Goal: Find contact information: Find contact information

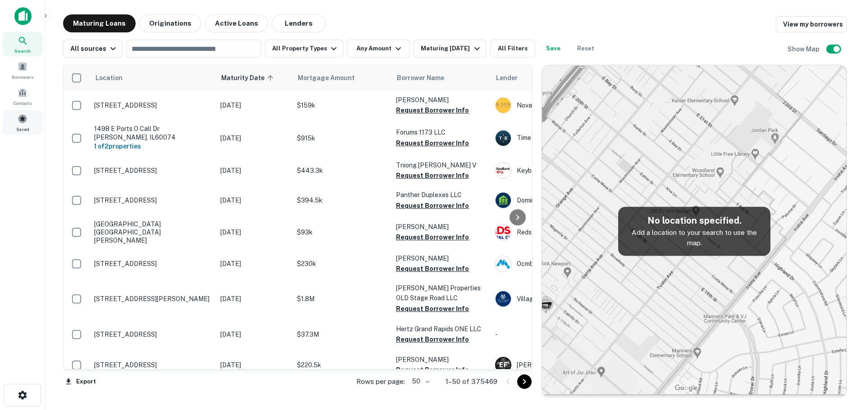
drag, startPoint x: 23, startPoint y: 125, endPoint x: 28, endPoint y: 126, distance: 4.6
click at [23, 125] on div "Saved" at bounding box center [23, 122] width 40 height 24
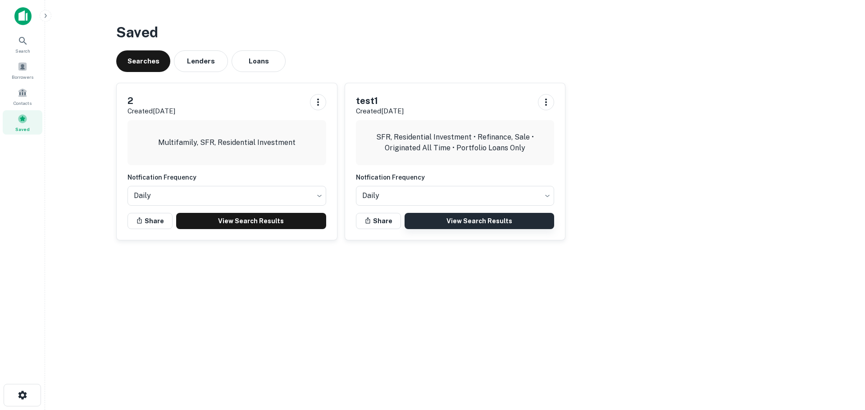
click at [457, 222] on link "View Search Results" at bounding box center [480, 221] width 150 height 16
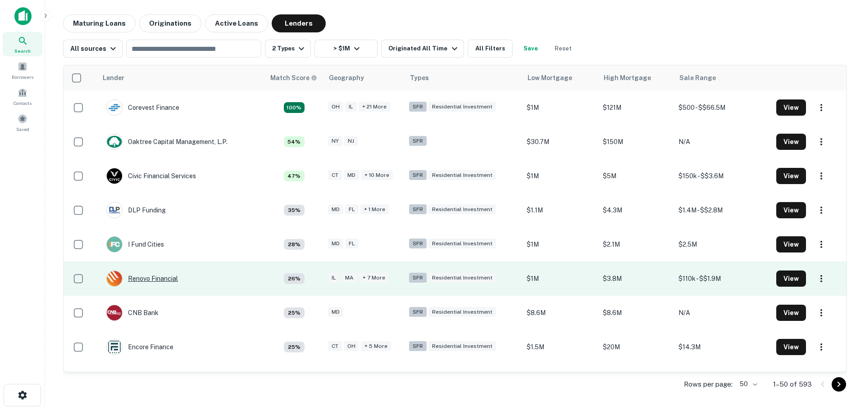
click at [168, 282] on div "Renovo Financial" at bounding box center [142, 279] width 72 height 16
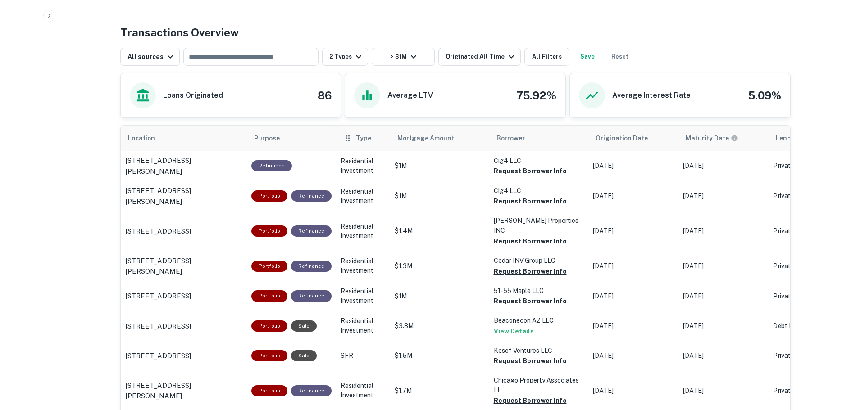
scroll to position [405, 0]
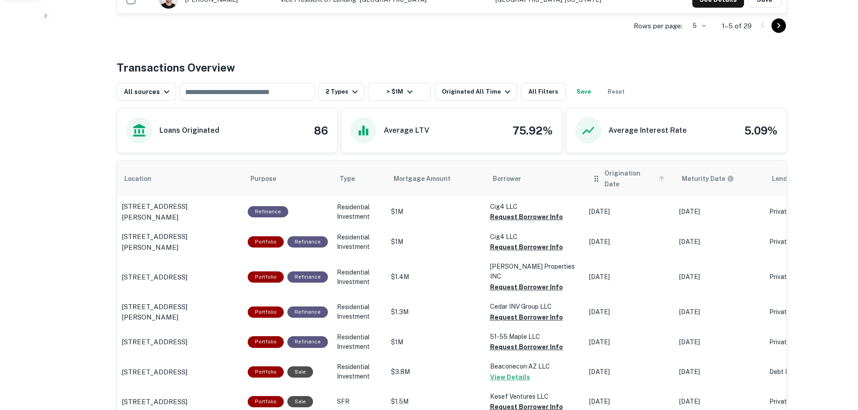
click at [649, 173] on span "Origination Date" at bounding box center [636, 179] width 63 height 22
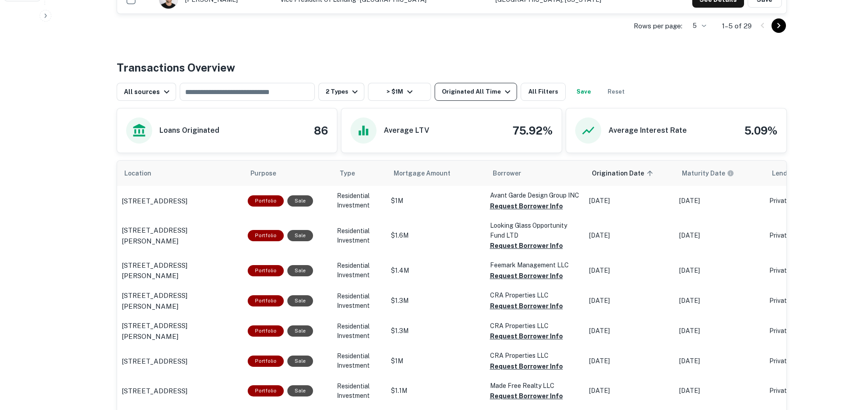
click at [473, 87] on div "Originated All Time" at bounding box center [477, 92] width 71 height 11
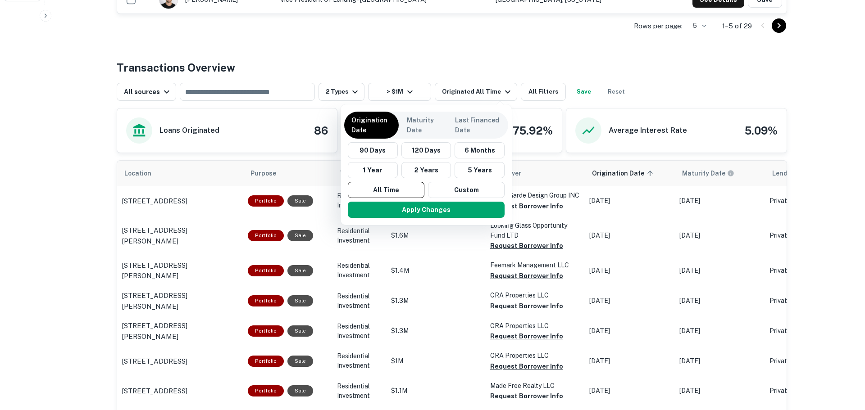
click at [478, 57] on div at bounding box center [432, 205] width 865 height 410
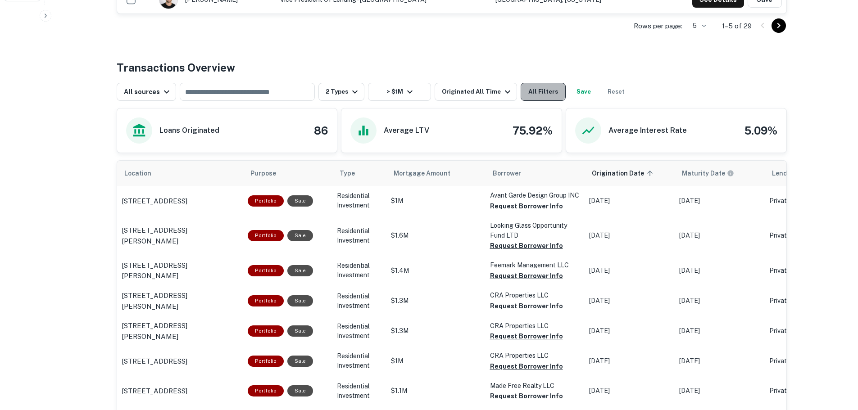
click at [521, 93] on button "All Filters" at bounding box center [543, 92] width 45 height 18
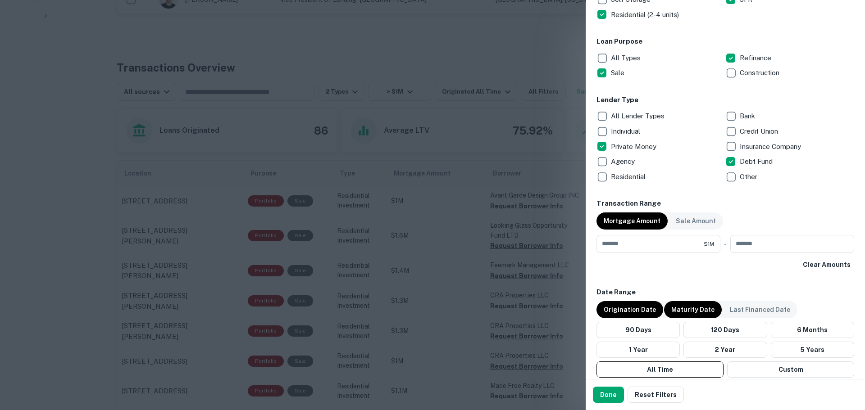
scroll to position [451, 0]
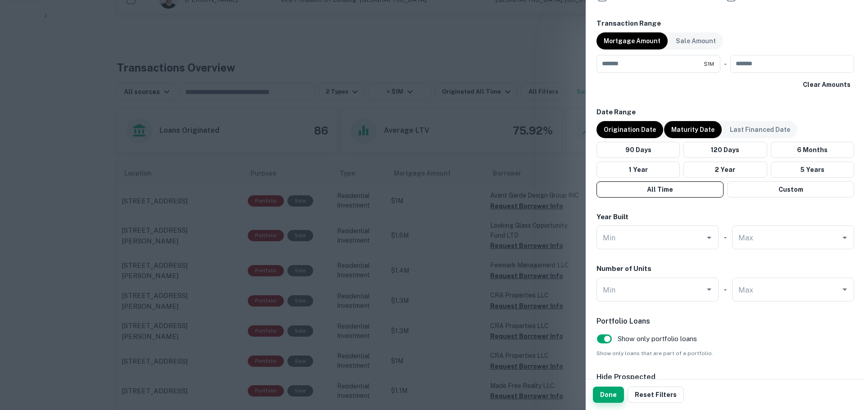
click at [617, 390] on button "Done" at bounding box center [608, 395] width 31 height 16
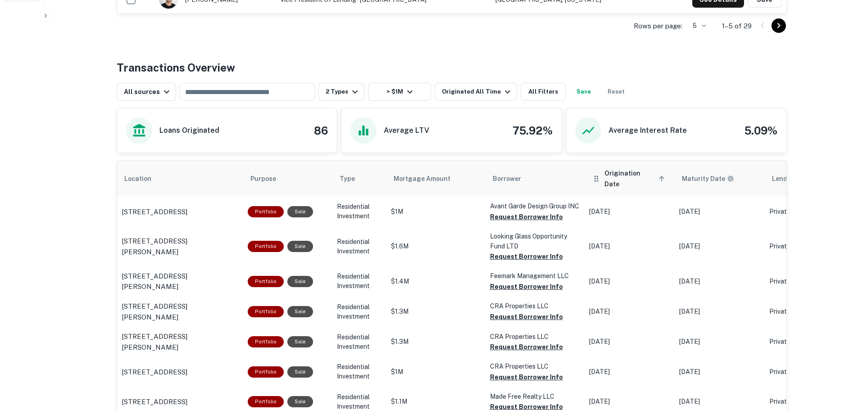
click at [658, 175] on icon "scrollable content" at bounding box center [662, 179] width 8 height 8
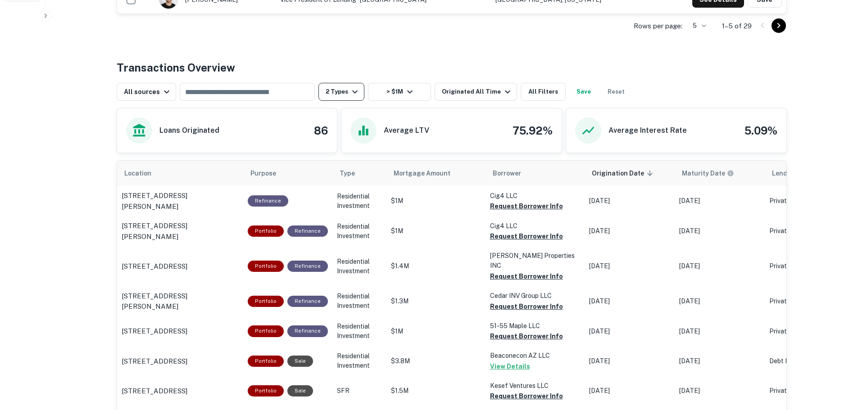
click at [340, 92] on button "2 Types" at bounding box center [342, 92] width 46 height 18
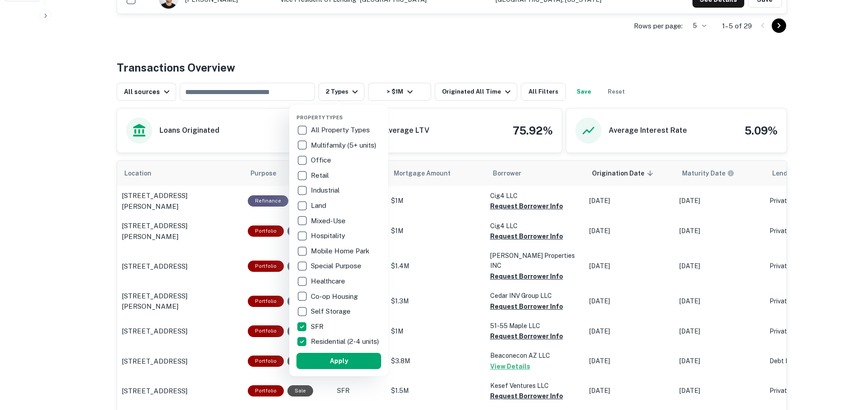
click at [366, 40] on div at bounding box center [432, 205] width 865 height 410
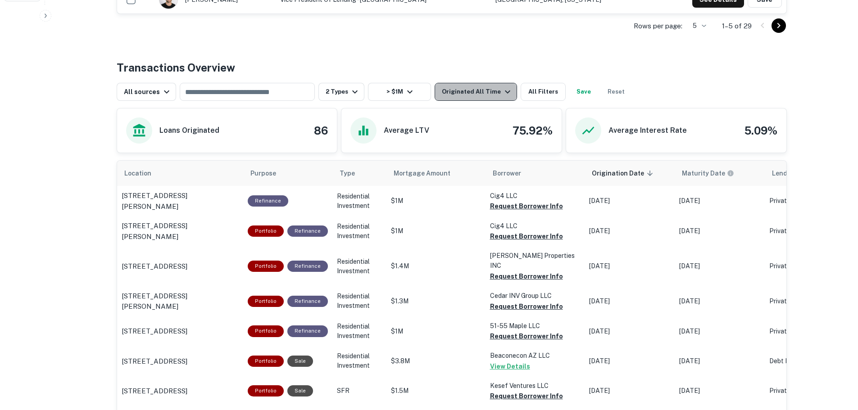
click at [502, 94] on icon "button" at bounding box center [507, 92] width 11 height 11
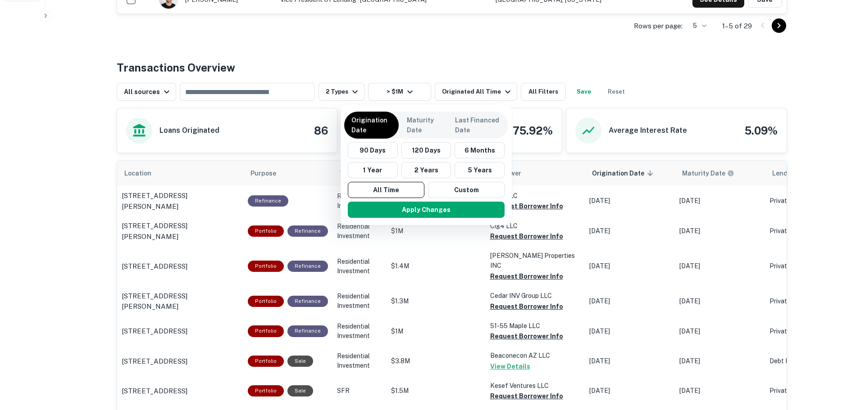
click at [514, 68] on div at bounding box center [432, 205] width 865 height 410
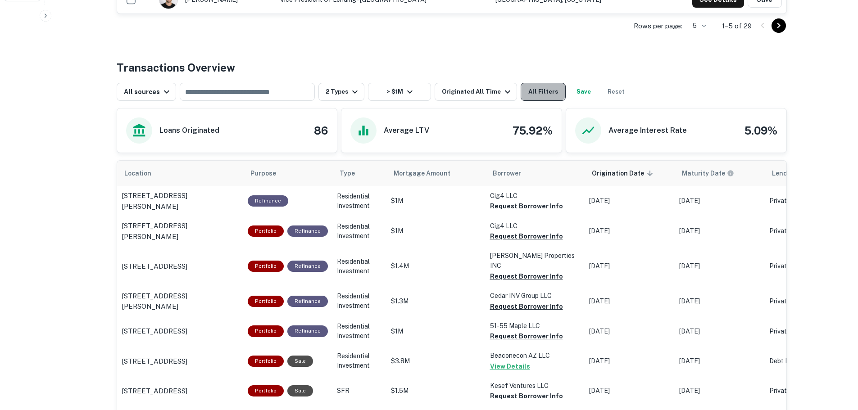
click at [524, 94] on button "All Filters" at bounding box center [543, 92] width 45 height 18
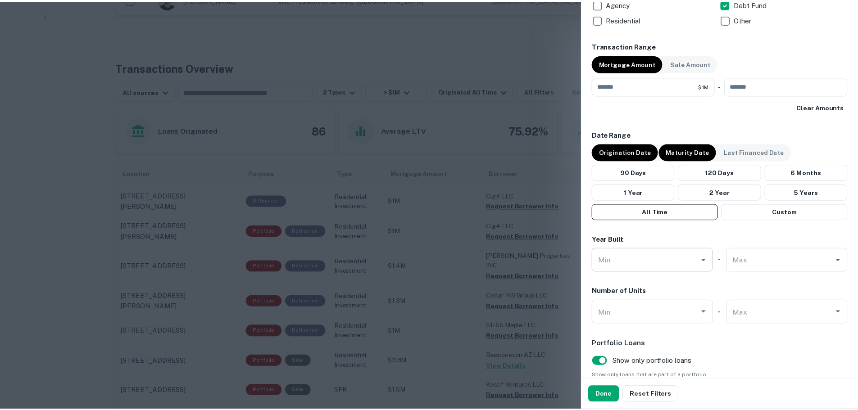
scroll to position [483, 0]
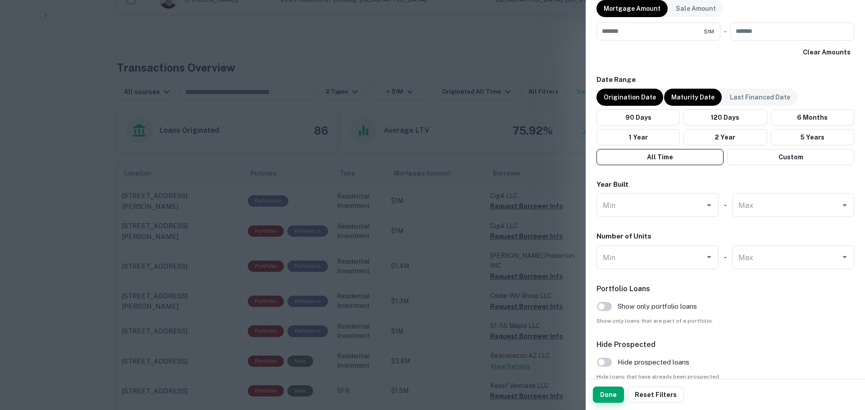
click at [615, 399] on button "Done" at bounding box center [608, 395] width 31 height 16
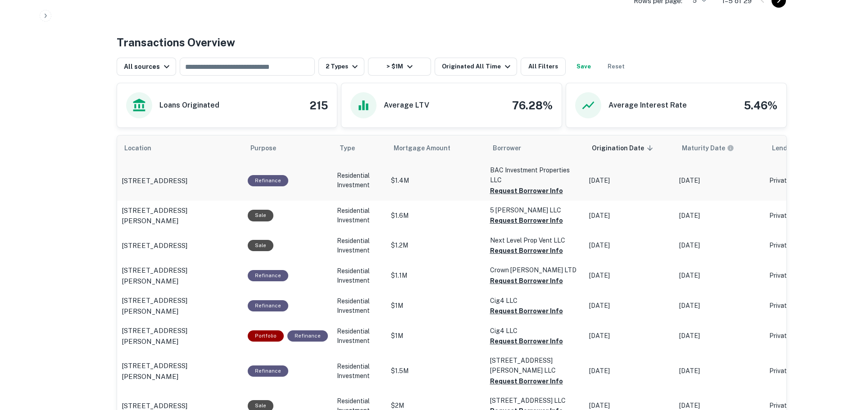
scroll to position [451, 0]
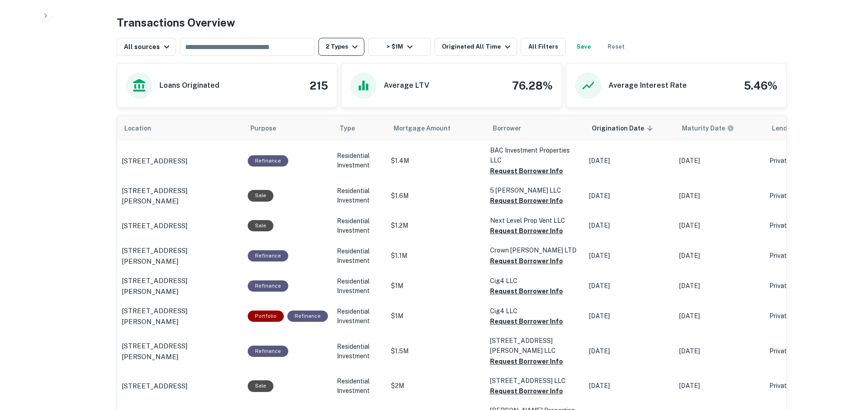
click at [350, 48] on icon "button" at bounding box center [355, 46] width 11 height 11
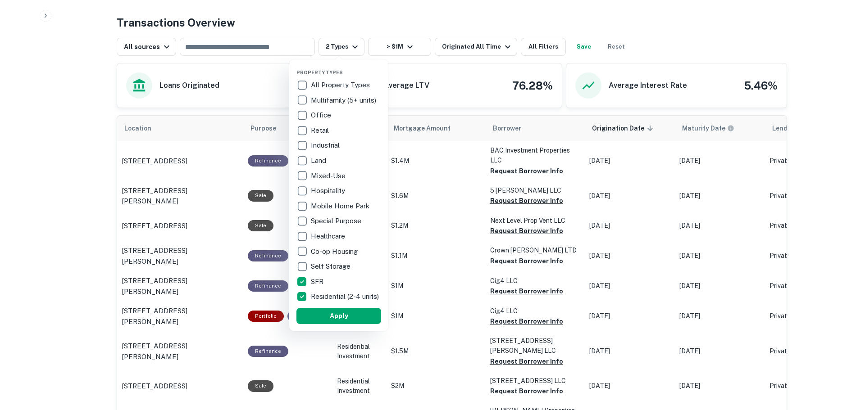
click at [74, 224] on div at bounding box center [432, 205] width 865 height 410
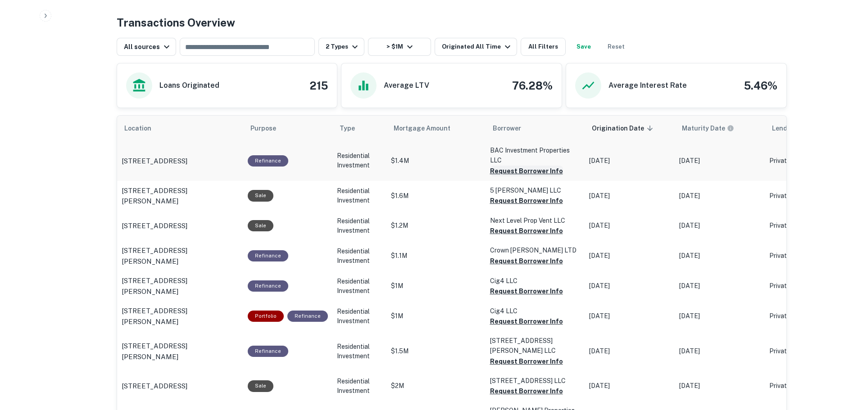
click at [500, 170] on button "Request Borrower Info" at bounding box center [526, 171] width 73 height 11
click at [497, 197] on button "Request Borrower Info" at bounding box center [526, 201] width 73 height 11
click at [500, 226] on button "Request Borrower Info" at bounding box center [526, 231] width 73 height 11
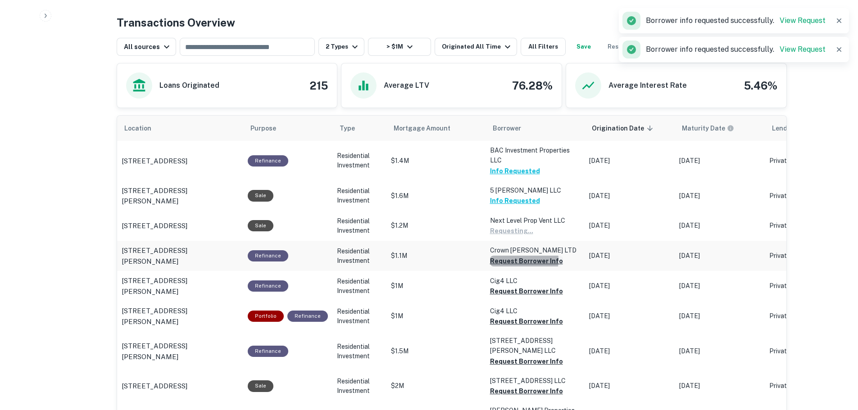
click at [503, 260] on button "Request Borrower Info" at bounding box center [526, 261] width 73 height 11
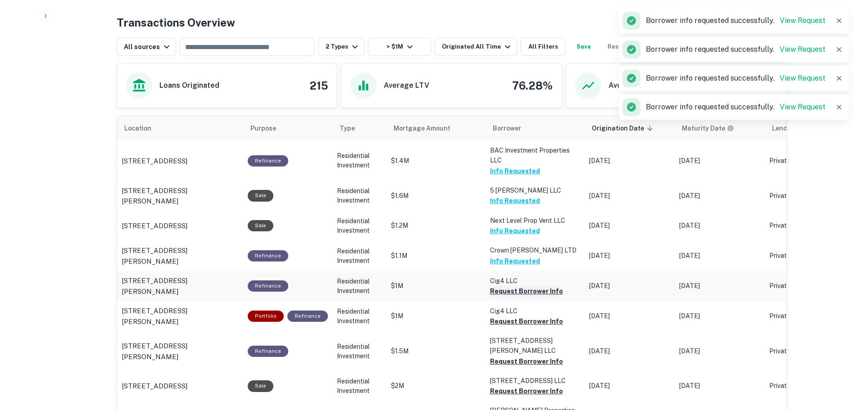
click at [502, 288] on button "Request Borrower Info" at bounding box center [526, 291] width 73 height 11
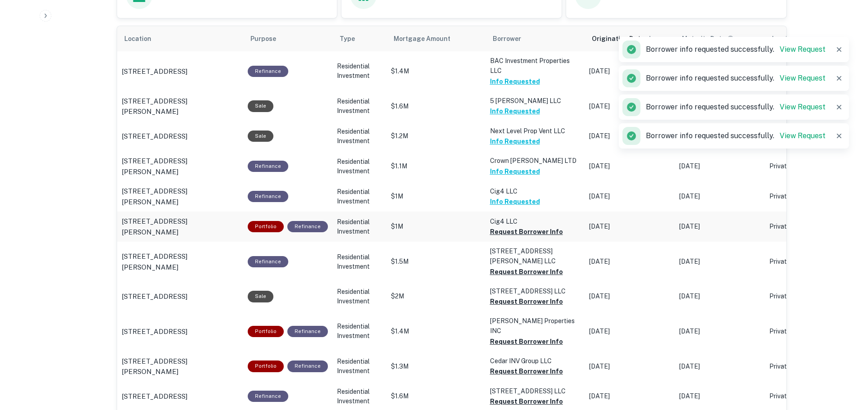
scroll to position [541, 0]
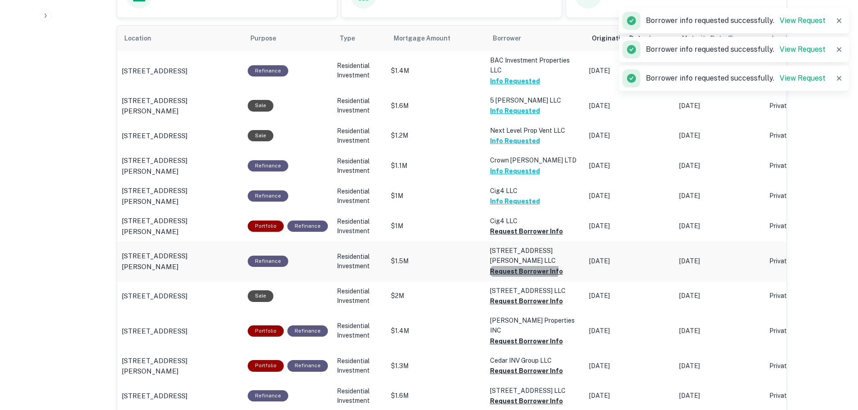
click at [496, 266] on button "Request Borrower Info" at bounding box center [526, 271] width 73 height 11
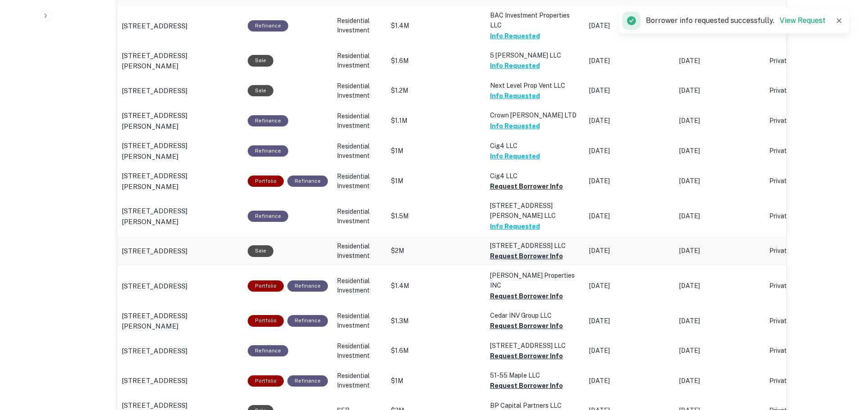
scroll to position [631, 0]
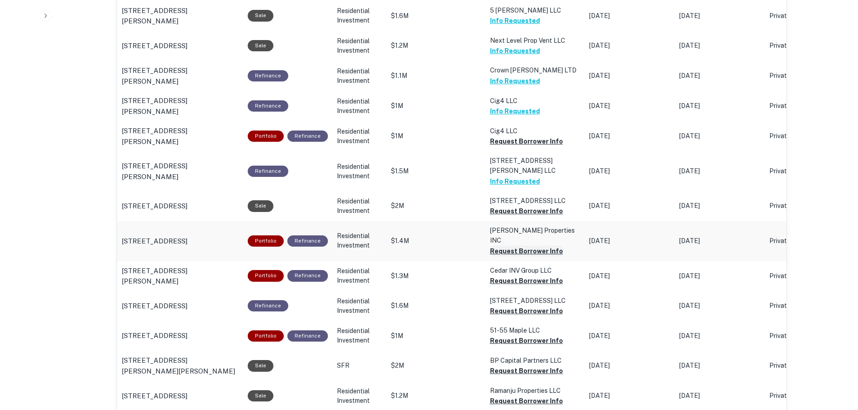
click at [506, 246] on button "Request Borrower Info" at bounding box center [526, 251] width 73 height 11
click at [500, 276] on button "Request Borrower Info" at bounding box center [526, 281] width 73 height 11
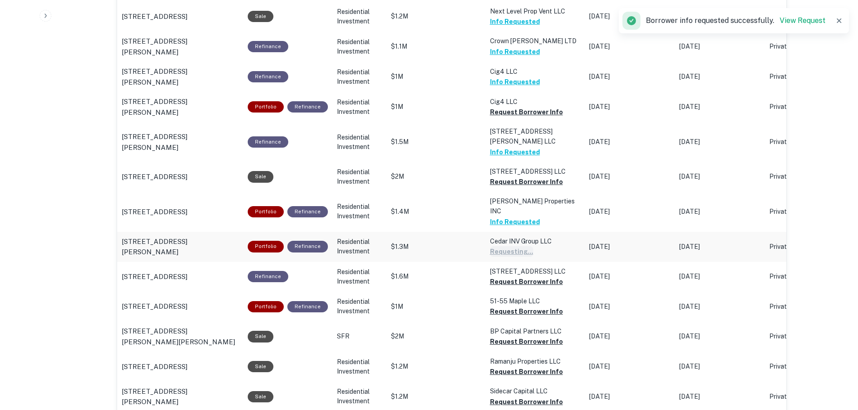
scroll to position [676, 0]
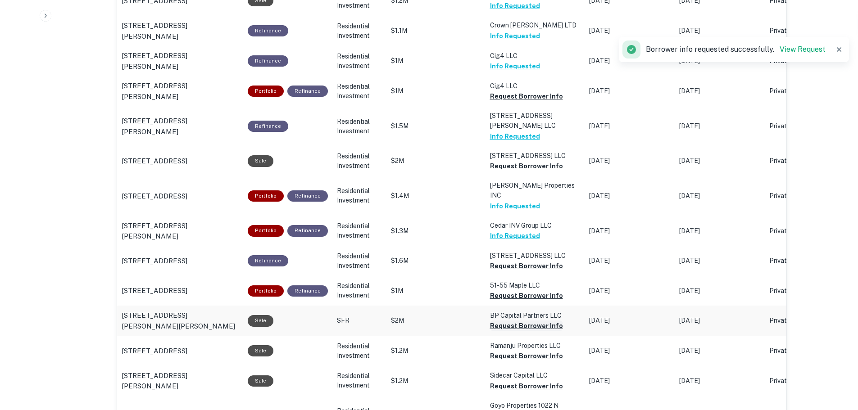
click at [505, 321] on button "Request Borrower Info" at bounding box center [526, 326] width 73 height 11
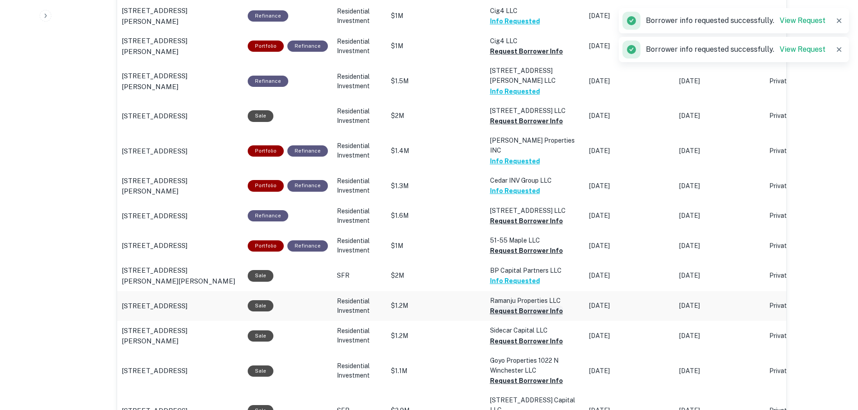
scroll to position [766, 0]
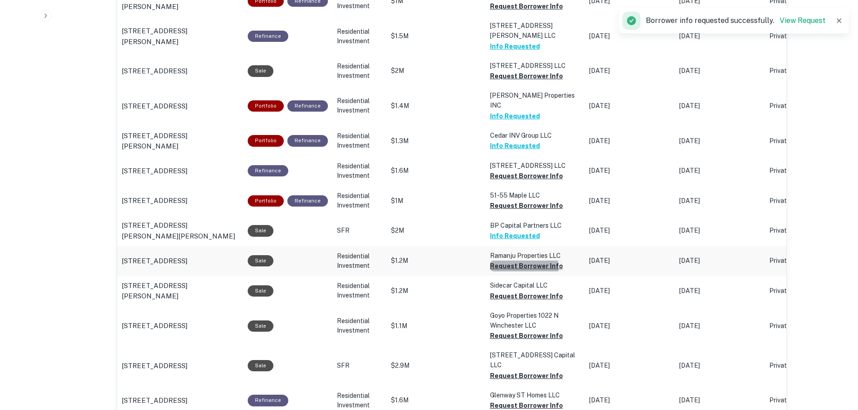
click at [509, 261] on button "Request Borrower Info" at bounding box center [526, 266] width 73 height 11
click at [518, 291] on button "Request Borrower Info" at bounding box center [526, 296] width 73 height 11
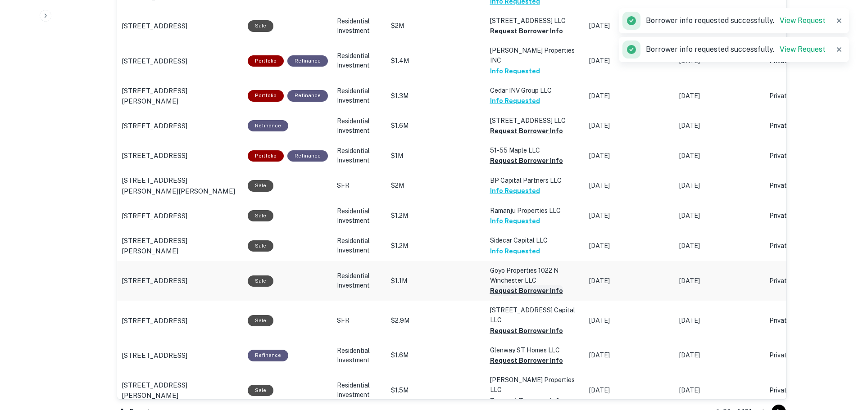
click at [506, 286] on button "Request Borrower Info" at bounding box center [526, 291] width 73 height 11
click at [506, 326] on button "Request Borrower Info" at bounding box center [526, 331] width 73 height 11
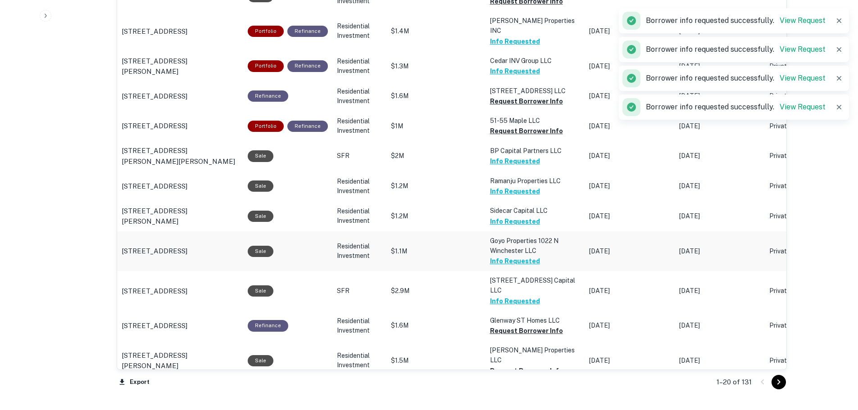
scroll to position [856, 0]
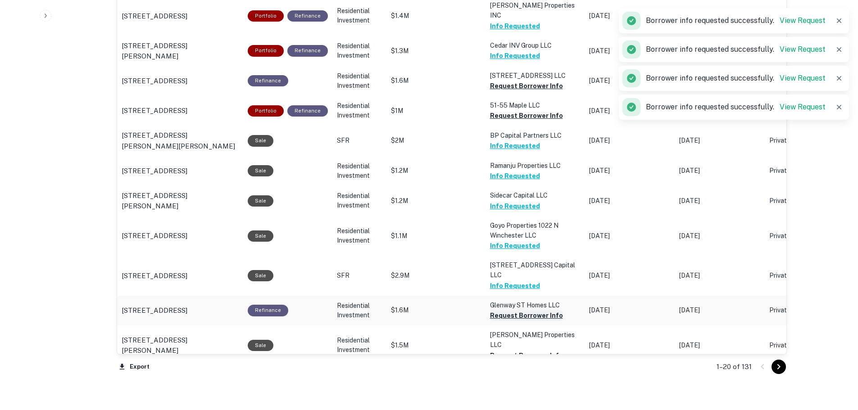
click at [492, 310] on button "Request Borrower Info" at bounding box center [526, 315] width 73 height 11
click at [499, 351] on button "Request Borrower Info" at bounding box center [526, 356] width 73 height 11
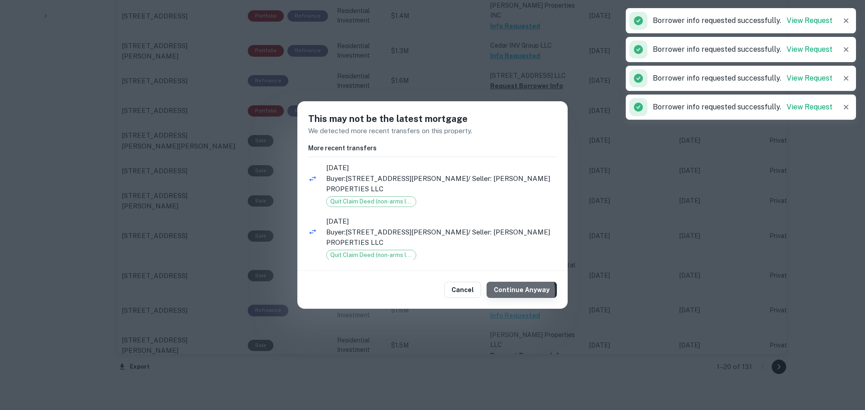
click at [519, 286] on button "Continue Anyway" at bounding box center [522, 290] width 70 height 16
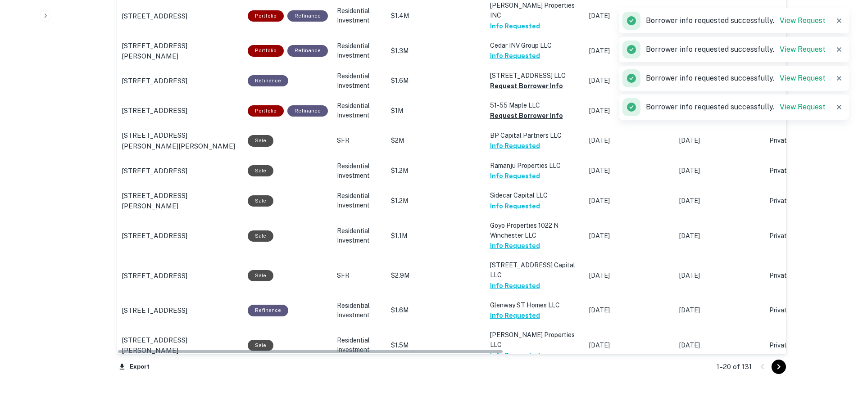
click at [785, 367] on button "Go to next page" at bounding box center [779, 367] width 14 height 14
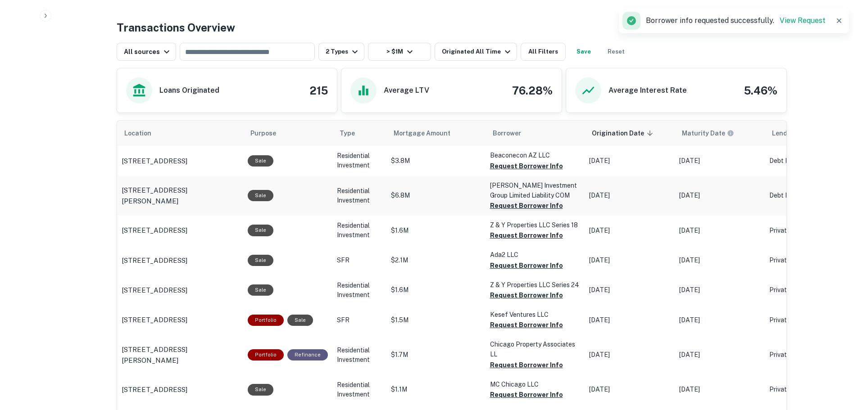
scroll to position [459, 0]
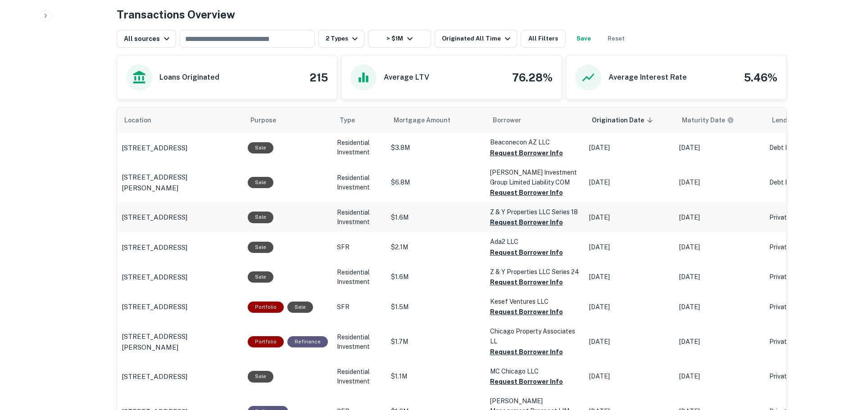
click at [541, 224] on button "Request Borrower Info" at bounding box center [526, 222] width 73 height 11
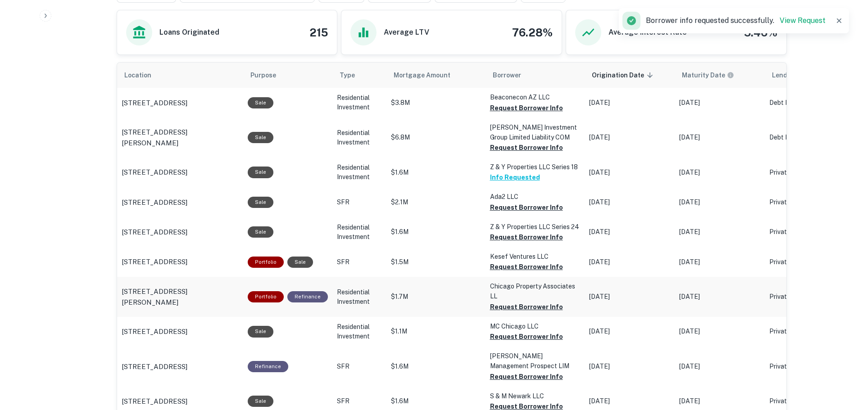
scroll to position [549, 0]
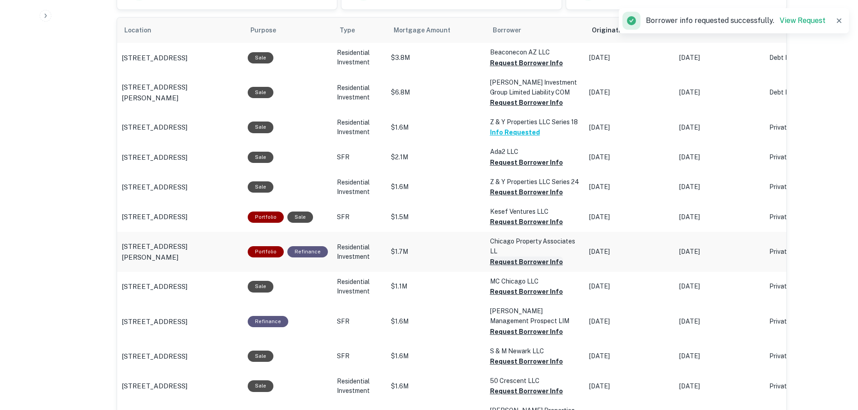
click at [527, 268] on button "Request Borrower Info" at bounding box center [526, 262] width 73 height 11
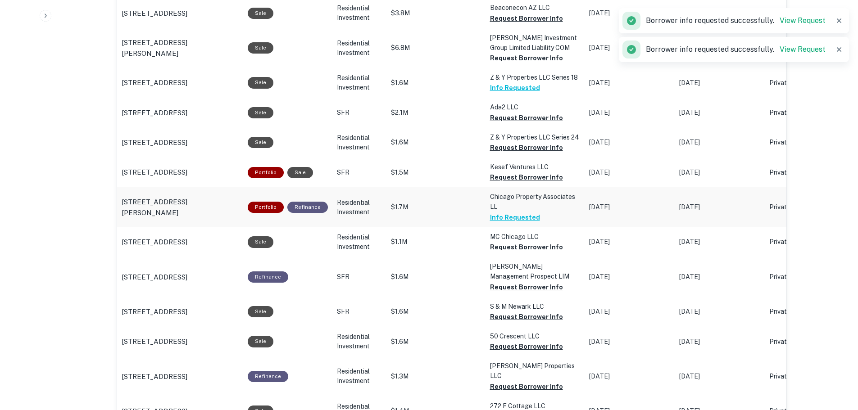
scroll to position [594, 0]
click at [525, 250] on button "Request Borrower Info" at bounding box center [526, 246] width 73 height 11
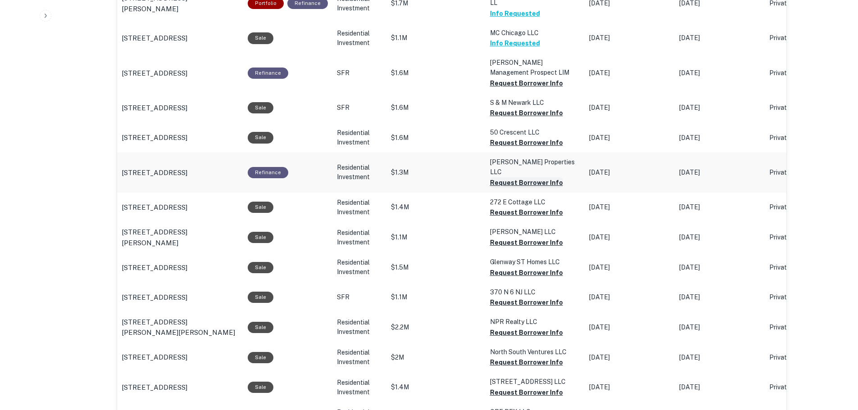
scroll to position [819, 0]
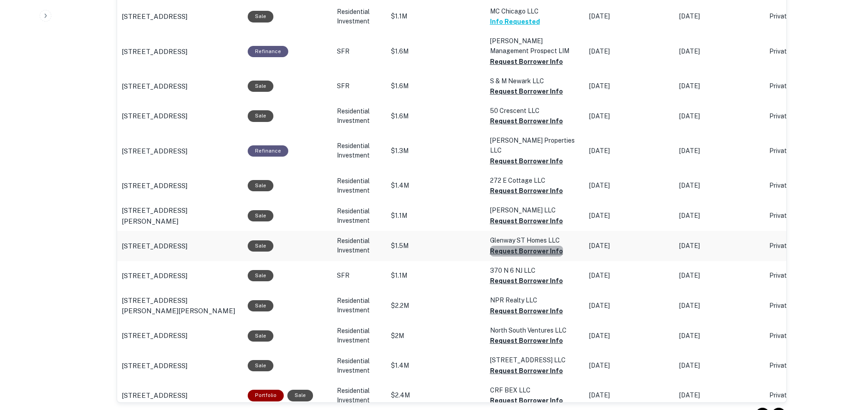
click at [528, 246] on button "Request Borrower Info" at bounding box center [526, 251] width 73 height 11
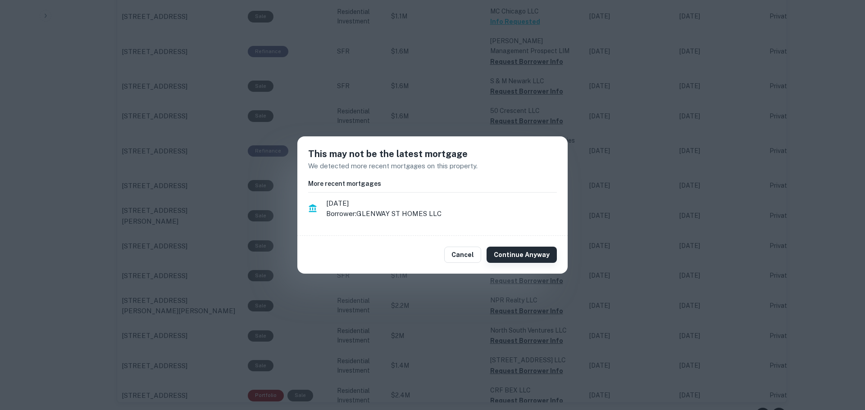
click at [518, 255] on button "Continue Anyway" at bounding box center [522, 255] width 70 height 16
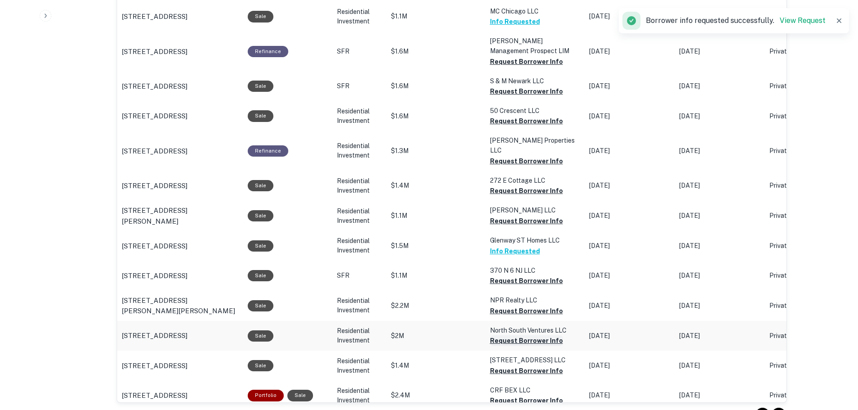
click at [520, 336] on button "Request Borrower Info" at bounding box center [526, 341] width 73 height 11
click at [518, 306] on button "Request Borrower Info" at bounding box center [526, 311] width 73 height 11
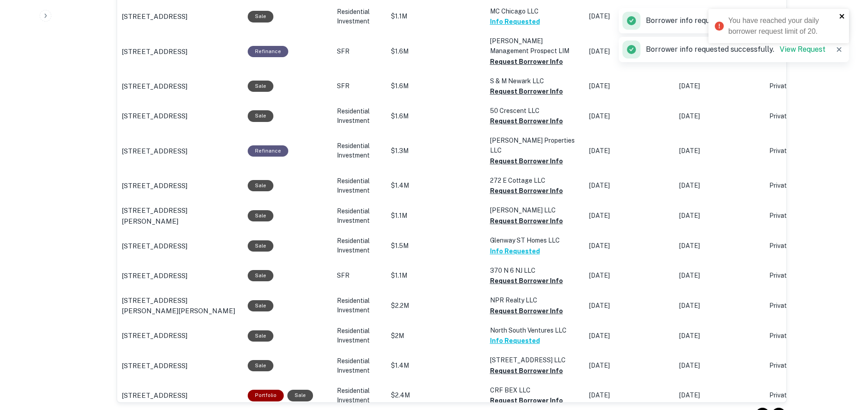
click at [843, 17] on icon "close" at bounding box center [842, 16] width 5 height 5
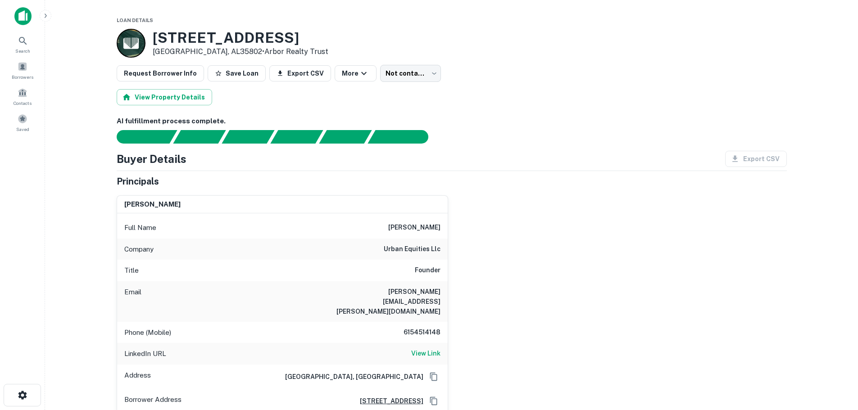
scroll to position [45, 0]
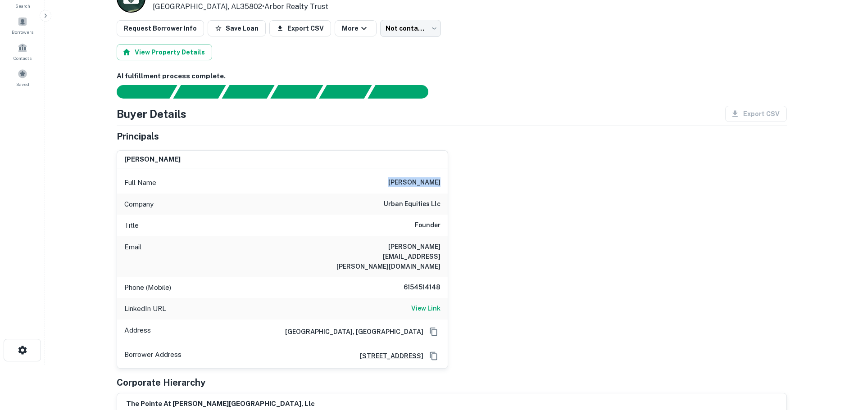
drag, startPoint x: 384, startPoint y: 180, endPoint x: 442, endPoint y: 181, distance: 58.6
click at [442, 181] on div "Full Name randy holland" at bounding box center [282, 183] width 331 height 22
copy h6 "randy holland"
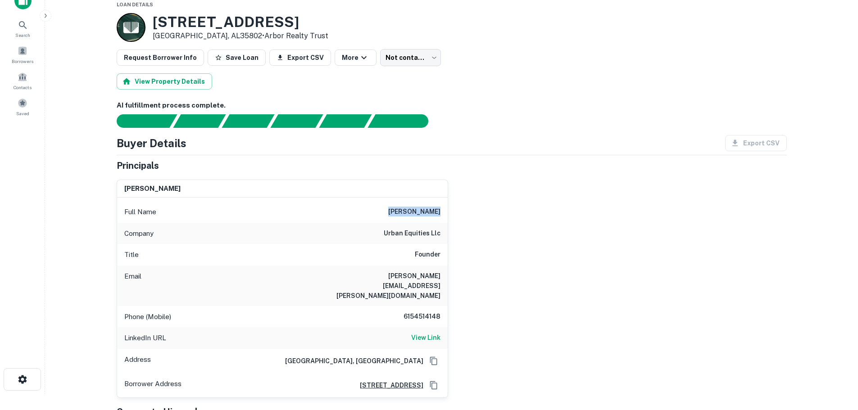
scroll to position [0, 0]
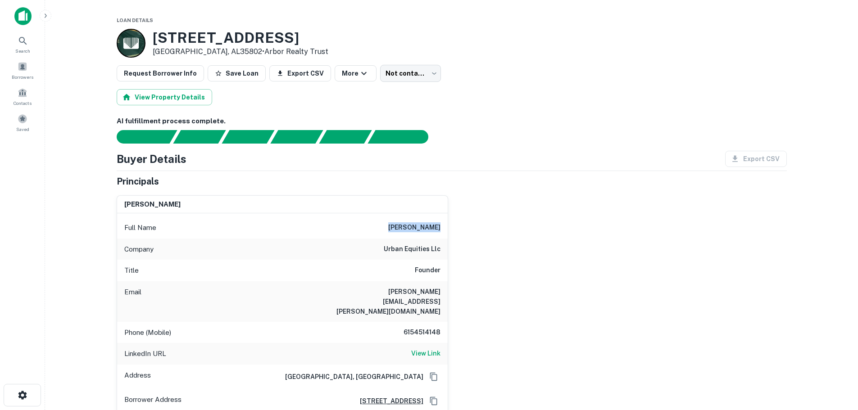
copy h6 "randy holland"
click at [535, 260] on div "randy holland Full Name randy holland Company urban equities llc Title Founder …" at bounding box center [448, 301] width 678 height 226
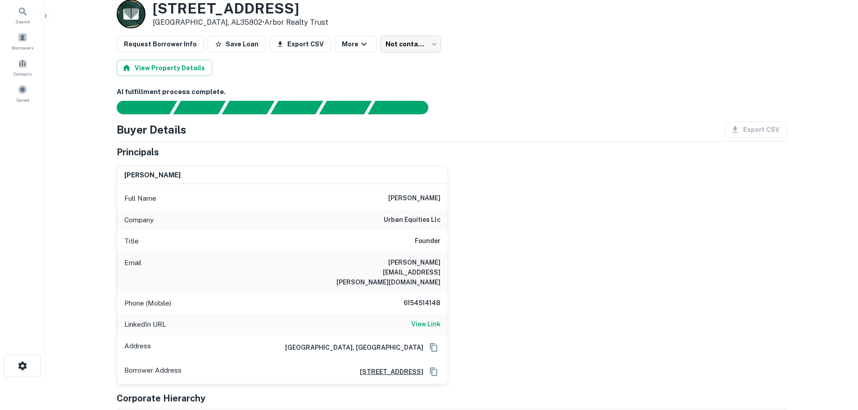
scroll to position [45, 0]
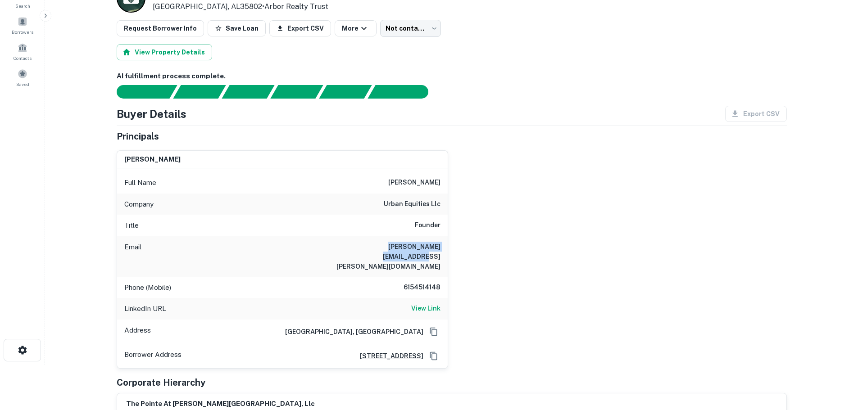
drag, startPoint x: 351, startPoint y: 245, endPoint x: 448, endPoint y: 244, distance: 97.3
click at [448, 244] on div "randy holland Full Name randy holland Company urban equities llc Title Founder …" at bounding box center [283, 259] width 332 height 219
copy h6 "randy.holland@compass.com"
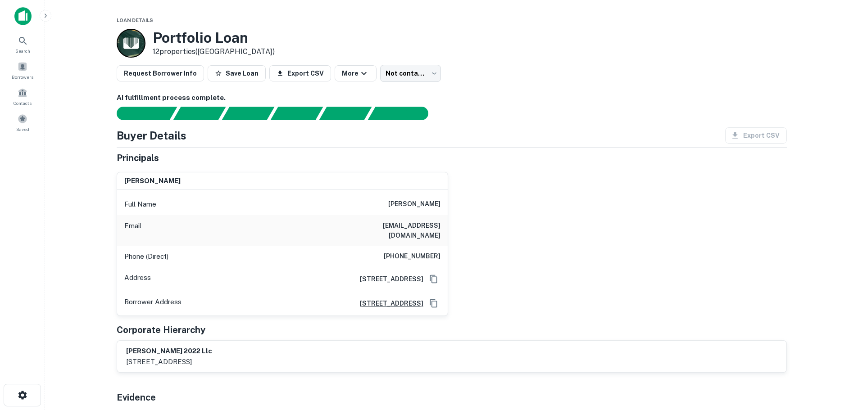
drag, startPoint x: 393, startPoint y: 205, endPoint x: 445, endPoint y: 208, distance: 51.4
click at [445, 208] on div "Full Name [PERSON_NAME]" at bounding box center [282, 205] width 331 height 22
copy h6 "[PERSON_NAME]"
drag, startPoint x: 395, startPoint y: 225, endPoint x: 471, endPoint y: 224, distance: 76.1
click at [471, 224] on div "pinchos shemano Full Name pinchos shemano Email shild90@yahoo.com Phone (Direct…" at bounding box center [448, 241] width 678 height 152
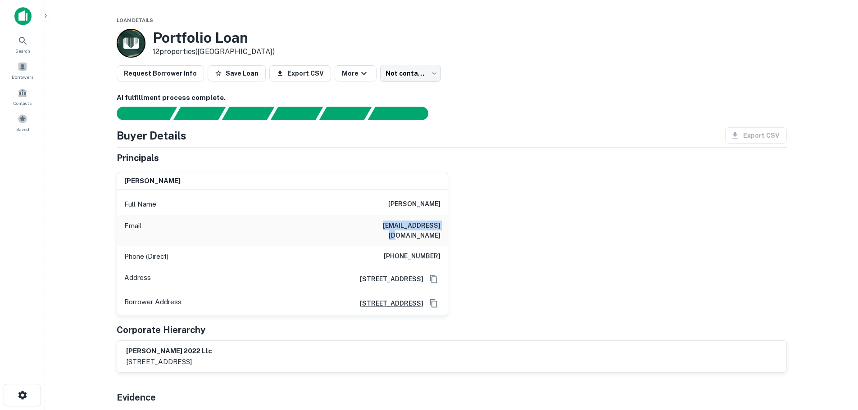
copy h6 "shild90@yahoo.com"
drag, startPoint x: 387, startPoint y: 205, endPoint x: 455, endPoint y: 209, distance: 67.3
click at [455, 209] on div "pinchos shemano Full Name pinchos shemano Email shild90@yahoo.com Phone (Direct…" at bounding box center [448, 241] width 678 height 152
copy h6 "pinchos shemano"
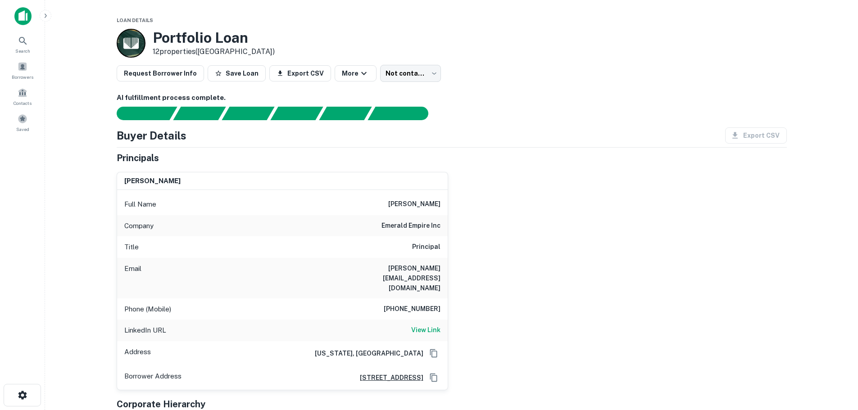
drag, startPoint x: 381, startPoint y: 210, endPoint x: 441, endPoint y: 210, distance: 59.5
click at [441, 210] on div "Full Name moshe wechsler" at bounding box center [282, 205] width 331 height 22
copy h6 "moshe wechsler"
drag, startPoint x: 341, startPoint y: 265, endPoint x: 457, endPoint y: 260, distance: 116.3
click at [457, 260] on div "moshe wechsler Full Name moshe wechsler Company emerald empire inc Title Princi…" at bounding box center [448, 278] width 678 height 226
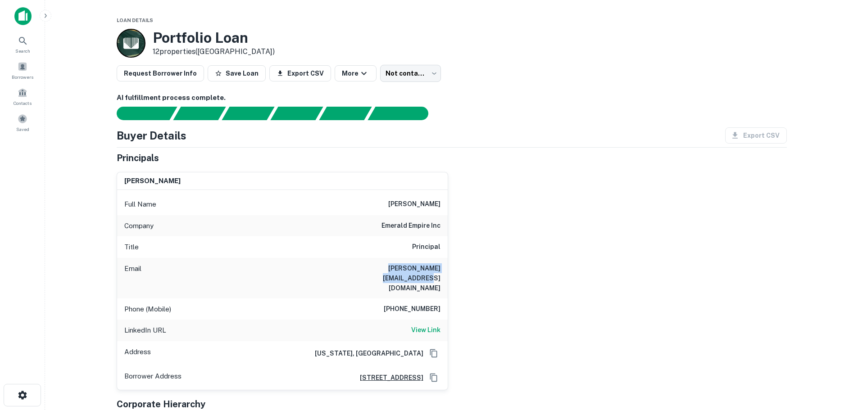
copy h6 "moshe@emeraldempireinc.com"
drag, startPoint x: 381, startPoint y: 223, endPoint x: 446, endPoint y: 224, distance: 65.3
click at [446, 224] on div "Company emerald empire inc" at bounding box center [282, 226] width 331 height 22
copy h6 "emerald empire inc"
click at [431, 203] on h6 "moshe wechsler" at bounding box center [414, 204] width 52 height 11
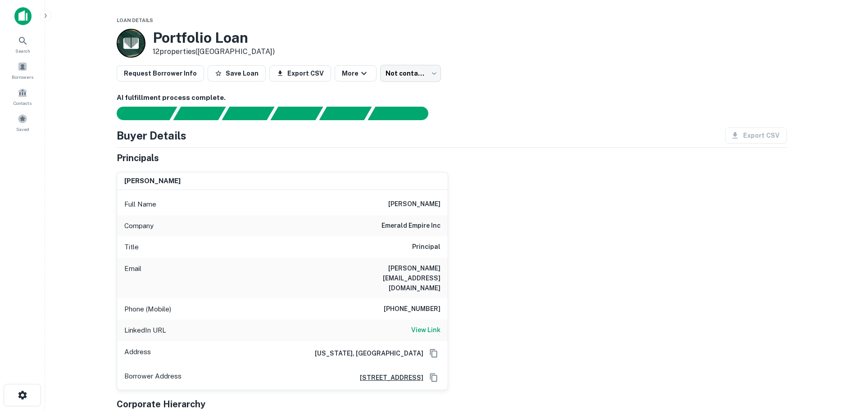
click at [431, 203] on h6 "moshe wechsler" at bounding box center [414, 204] width 52 height 11
copy h6 "wechsler"
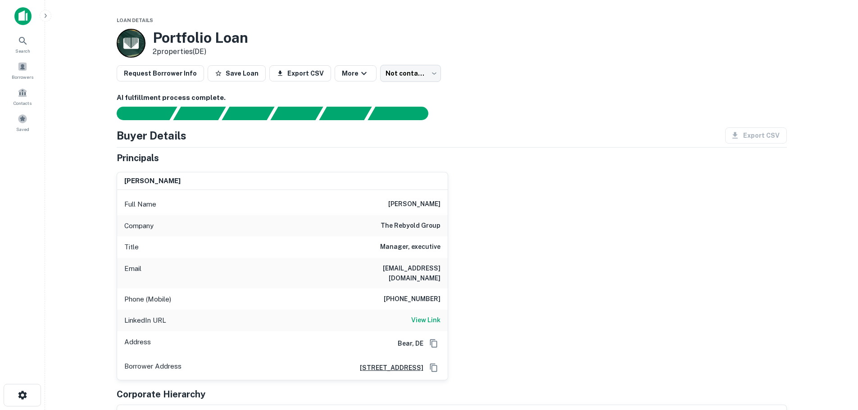
drag, startPoint x: 393, startPoint y: 202, endPoint x: 454, endPoint y: 204, distance: 60.9
click at [454, 204] on div "jerome heisler Full Name jerome heisler Company the rebyold group Title Manager…" at bounding box center [448, 273] width 678 height 216
copy h6 "jerome heisler"
drag, startPoint x: 369, startPoint y: 223, endPoint x: 439, endPoint y: 231, distance: 71.2
click at [439, 231] on div "Company the rebyold group" at bounding box center [282, 226] width 331 height 22
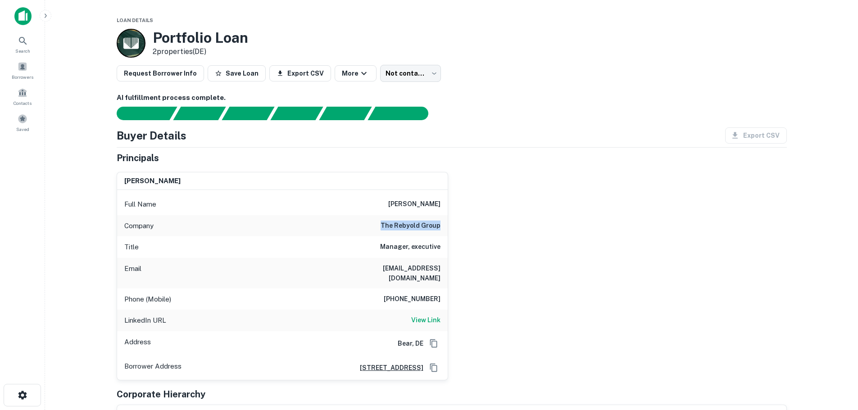
copy h6 "the rebyold group"
drag, startPoint x: 381, startPoint y: 271, endPoint x: 465, endPoint y: 271, distance: 84.3
click at [465, 271] on div "jerome heisler Full Name jerome heisler Company the rebyold group Title Manager…" at bounding box center [448, 273] width 678 height 216
copy h6 "jheisler@gmail.com"
click at [427, 202] on h6 "jerome heisler" at bounding box center [414, 204] width 52 height 11
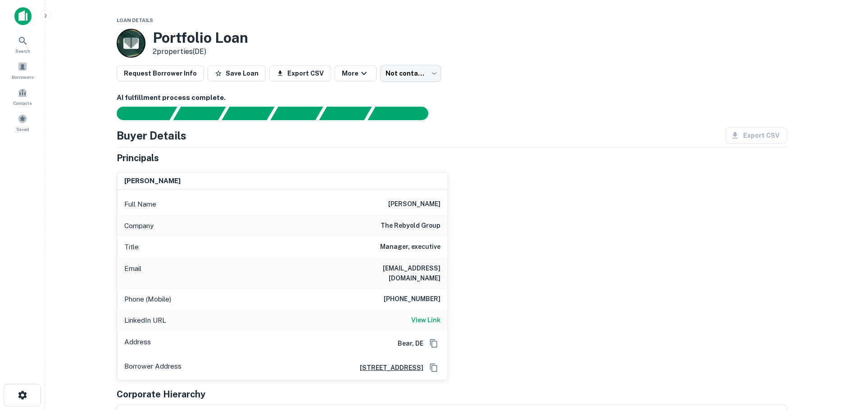
click at [427, 202] on h6 "jerome heisler" at bounding box center [414, 204] width 52 height 11
copy h6 "heisler"
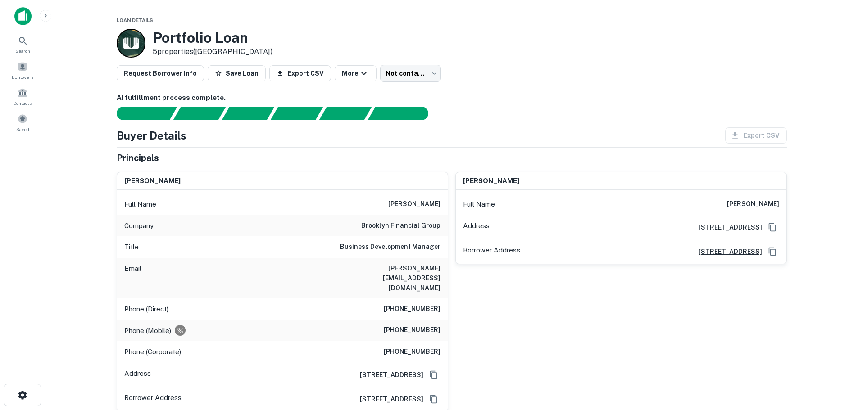
drag, startPoint x: 391, startPoint y: 204, endPoint x: 440, endPoint y: 203, distance: 49.6
click at [440, 203] on h6 "[PERSON_NAME]" at bounding box center [414, 204] width 52 height 11
copy h6 "[PERSON_NAME]"
drag, startPoint x: 350, startPoint y: 269, endPoint x: 442, endPoint y: 267, distance: 92.4
click at [442, 267] on div "Email joel_wertzberger@bfgny.com" at bounding box center [282, 278] width 331 height 41
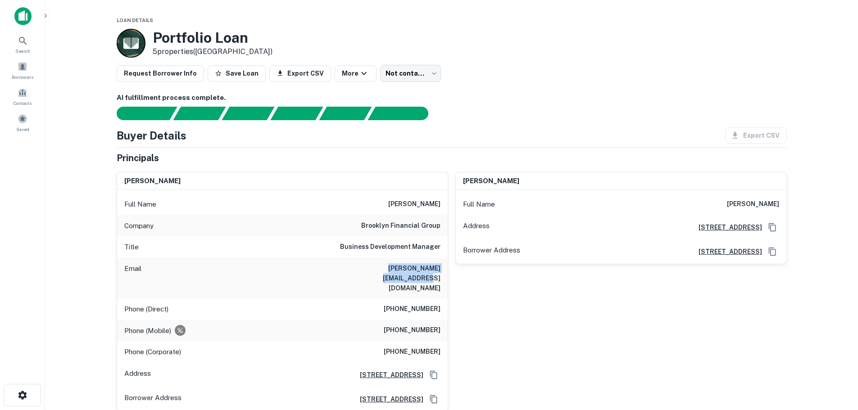
copy h6 "joel_wertzberger@bfgny.com"
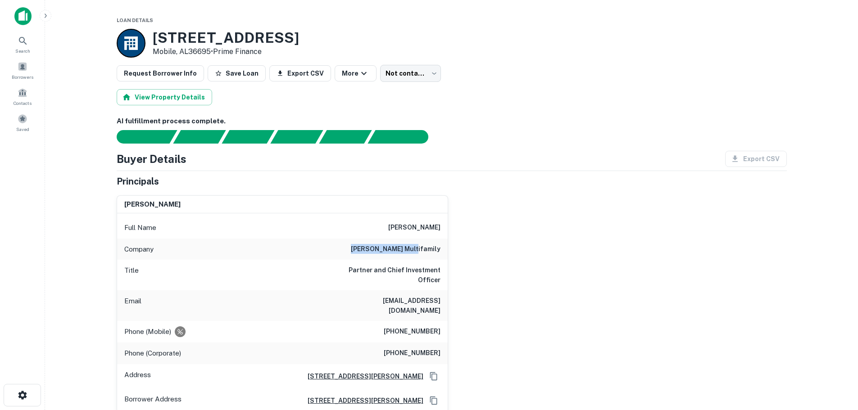
drag, startPoint x: 381, startPoint y: 241, endPoint x: 443, endPoint y: 241, distance: 62.2
click at [443, 241] on div "Company [PERSON_NAME] multifamily" at bounding box center [282, 250] width 331 height 22
drag, startPoint x: 361, startPoint y: 226, endPoint x: 446, endPoint y: 227, distance: 84.3
click at [446, 227] on div "Full Name [PERSON_NAME]" at bounding box center [282, 228] width 331 height 22
copy h6 "[PERSON_NAME]"
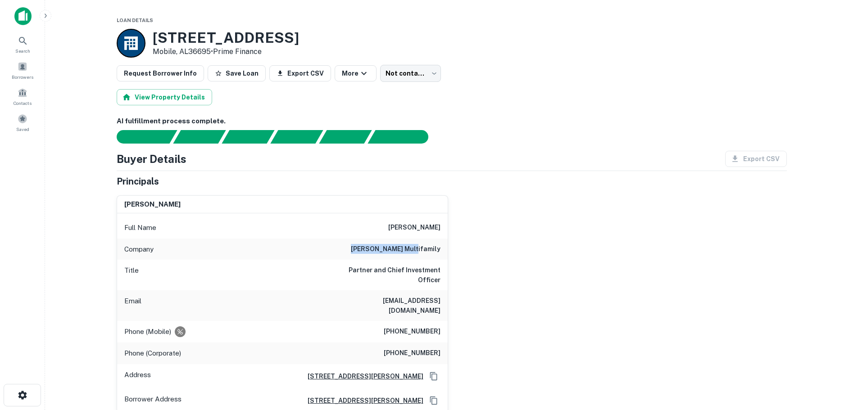
copy h6 "raymond l. hutchinson"
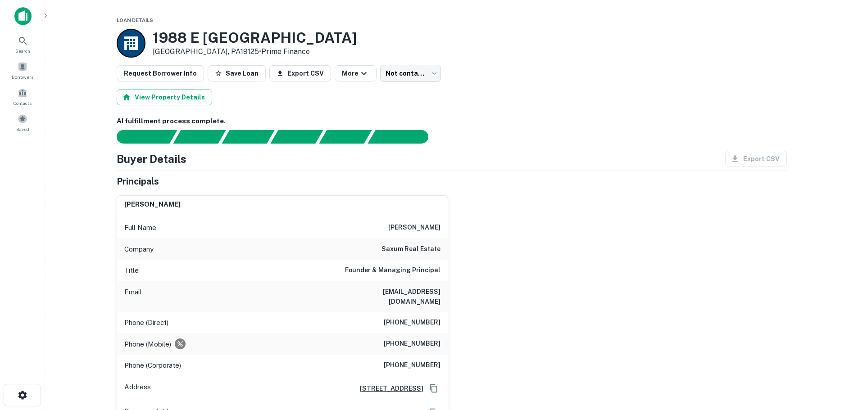
drag, startPoint x: 382, startPoint y: 227, endPoint x: 444, endPoint y: 231, distance: 61.9
click at [444, 231] on div "Full Name [PERSON_NAME]" at bounding box center [282, 228] width 331 height 22
copy h6 "[PERSON_NAME]"
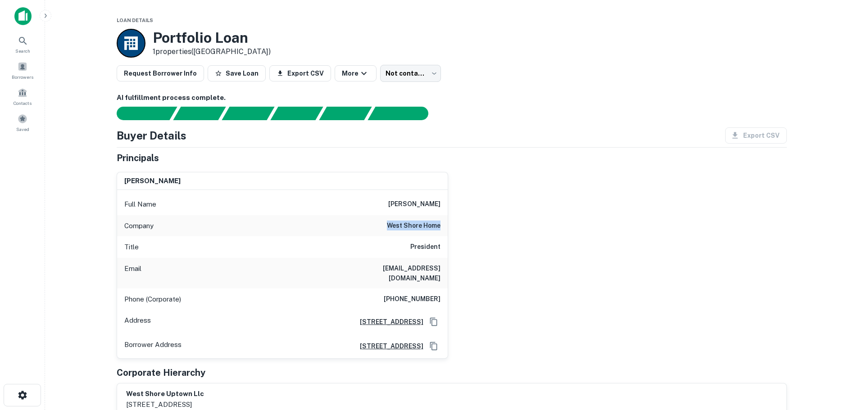
drag, startPoint x: 386, startPoint y: 228, endPoint x: 458, endPoint y: 229, distance: 72.6
click at [458, 229] on div "lee e. rosenthal Full Name lee e. rosenthal Company west shore home Title Presi…" at bounding box center [448, 262] width 678 height 195
copy h6 "west shore home"
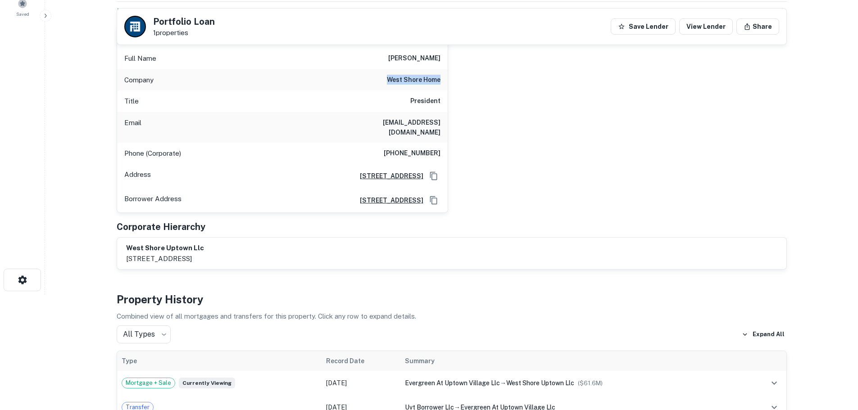
scroll to position [90, 0]
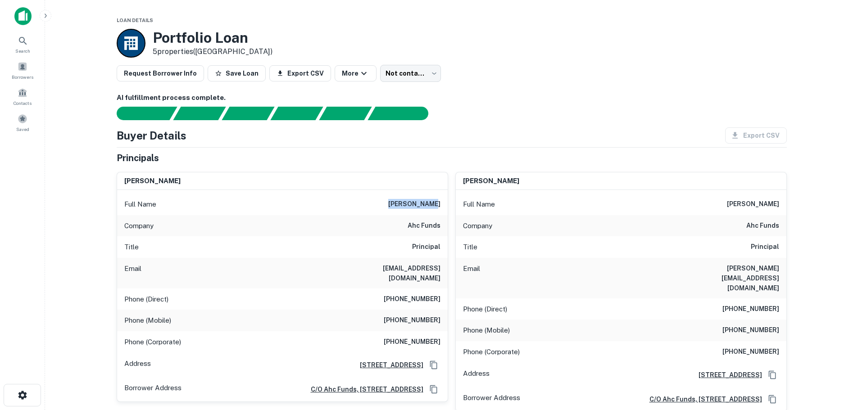
drag, startPoint x: 397, startPoint y: 202, endPoint x: 442, endPoint y: 205, distance: 45.2
click at [442, 205] on div "Full Name [PERSON_NAME]" at bounding box center [282, 205] width 331 height 22
copy h6 "[PERSON_NAME]"
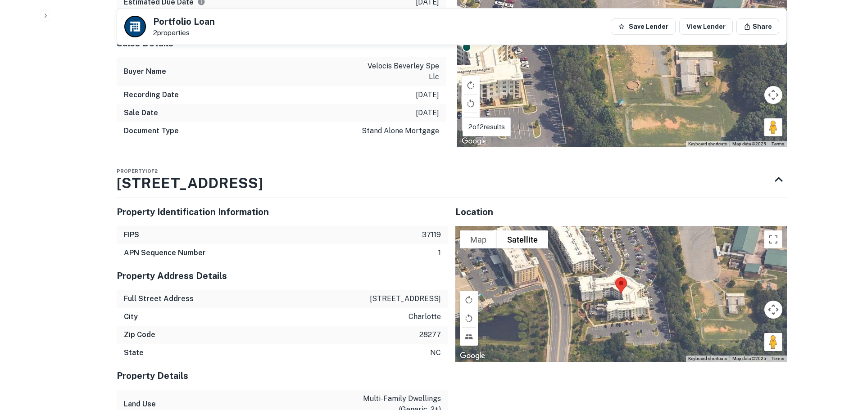
scroll to position [856, 0]
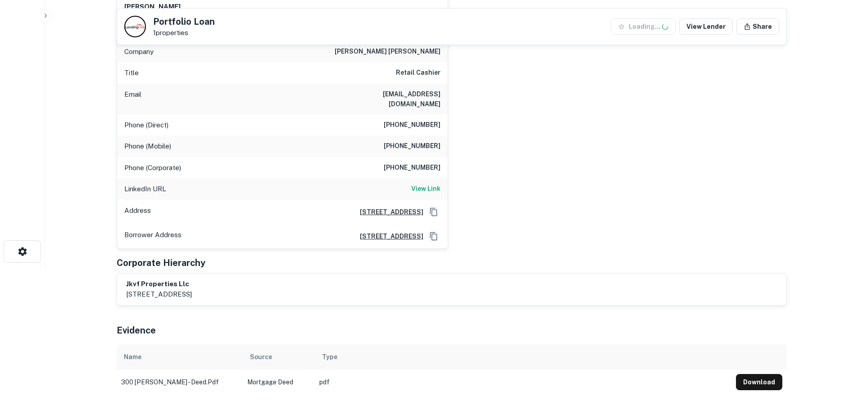
scroll to position [315, 0]
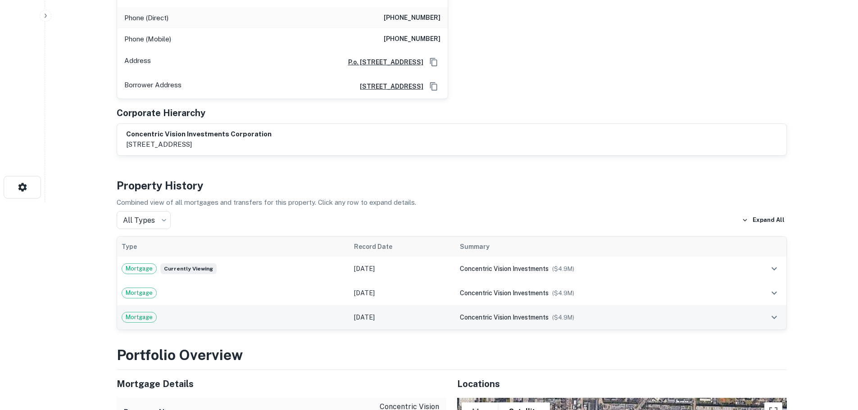
scroll to position [270, 0]
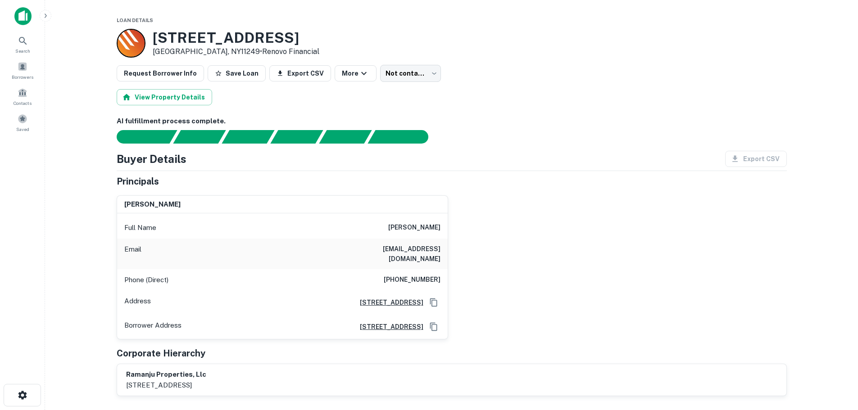
drag, startPoint x: 369, startPoint y: 227, endPoint x: 462, endPoint y: 236, distance: 92.8
click at [462, 236] on div "[PERSON_NAME] Full Name [PERSON_NAME] Email [EMAIL_ADDRESS][DOMAIN_NAME] Phone …" at bounding box center [448, 264] width 678 height 152
copy h6 "[PERSON_NAME]"
click at [403, 228] on h6 "[PERSON_NAME]" at bounding box center [414, 228] width 52 height 11
drag, startPoint x: 396, startPoint y: 228, endPoint x: 453, endPoint y: 226, distance: 56.8
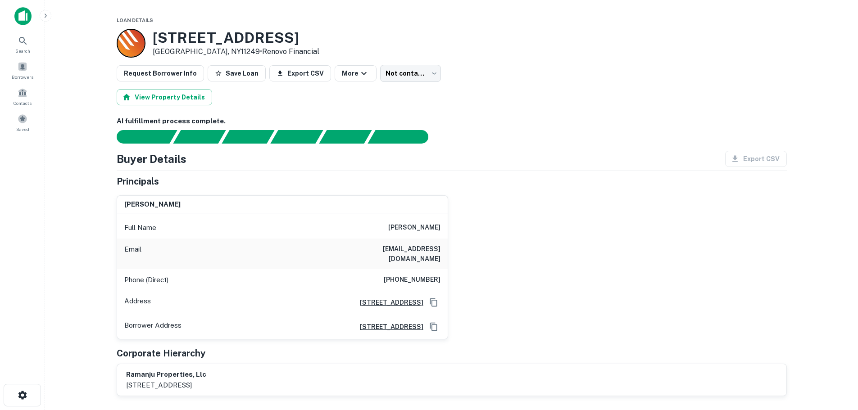
click at [453, 226] on div "[PERSON_NAME] Full Name [PERSON_NAME] Email [EMAIL_ADDRESS][DOMAIN_NAME] Phone …" at bounding box center [448, 264] width 678 height 152
copy h6 "mukhopadhyay"
drag, startPoint x: 349, startPoint y: 247, endPoint x: 462, endPoint y: 259, distance: 113.2
click at [462, 259] on div "manjula mukhopadhyay Full Name manjula mukhopadhyay Email madina_karieva@yahoo.…" at bounding box center [448, 264] width 678 height 152
copy h6 "madina_karieva@yahoo.com"
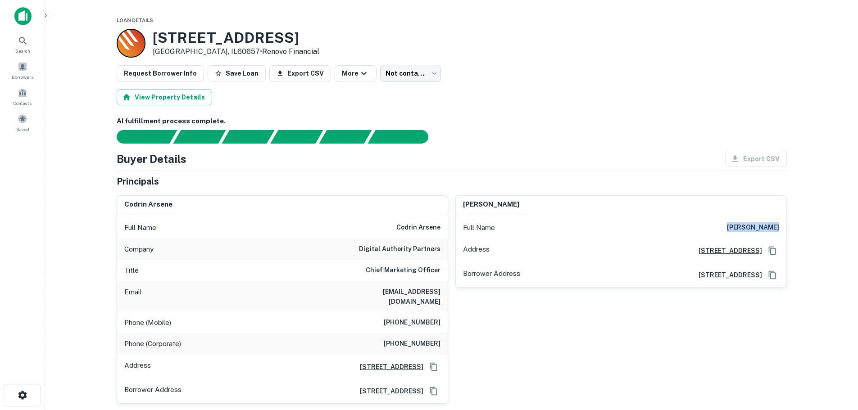
drag, startPoint x: 755, startPoint y: 226, endPoint x: 703, endPoint y: 181, distance: 68.3
click at [786, 224] on div "Full Name [PERSON_NAME]" at bounding box center [621, 228] width 331 height 22
copy h6 "[PERSON_NAME]"
click at [733, 227] on div "Full Name [PERSON_NAME]" at bounding box center [621, 228] width 331 height 22
click at [738, 229] on h6 "[PERSON_NAME]" at bounding box center [753, 228] width 52 height 11
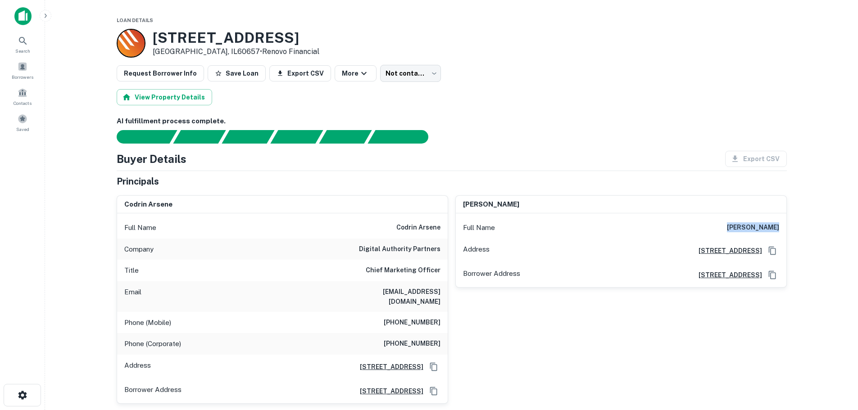
drag, startPoint x: 737, startPoint y: 228, endPoint x: 783, endPoint y: 225, distance: 46.5
click at [783, 225] on div "Full Name [PERSON_NAME]" at bounding box center [621, 228] width 331 height 22
copy h6 "[PERSON_NAME]"
drag, startPoint x: 398, startPoint y: 223, endPoint x: 446, endPoint y: 228, distance: 47.6
click at [446, 228] on div "Full Name codrin arsene" at bounding box center [282, 228] width 331 height 22
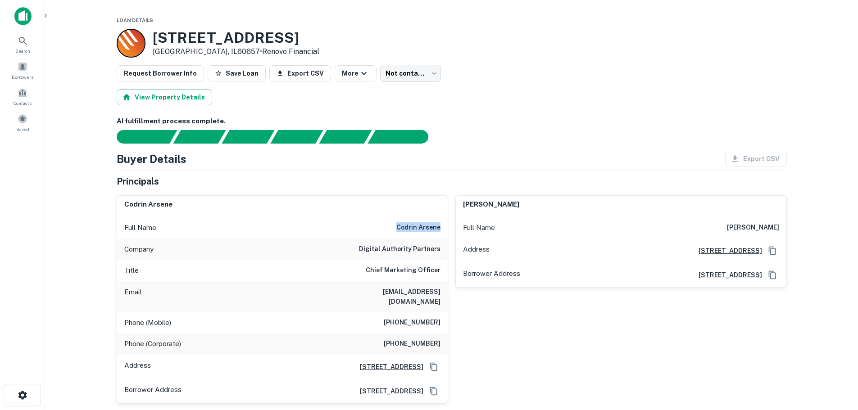
copy h6 "codrin arsene"
click at [383, 233] on div "Full Name codrin arsene" at bounding box center [282, 228] width 331 height 22
drag, startPoint x: 385, startPoint y: 229, endPoint x: 442, endPoint y: 228, distance: 57.7
click at [442, 228] on div "Full Name codrin arsene" at bounding box center [282, 228] width 331 height 22
copy h6 "codrin arsene"
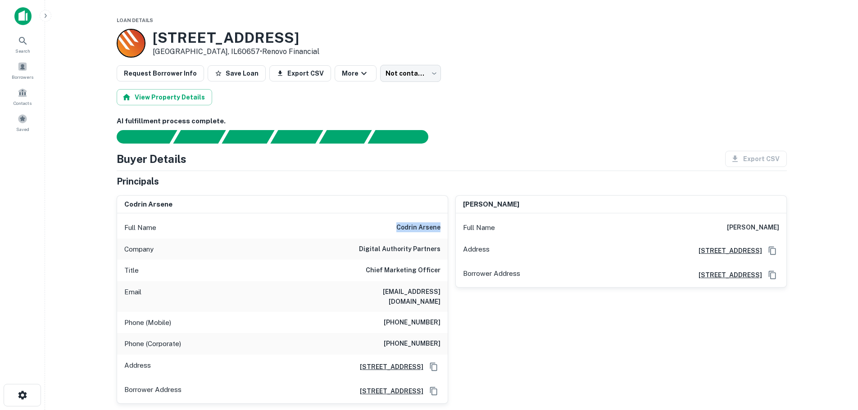
drag, startPoint x: 334, startPoint y: 292, endPoint x: 444, endPoint y: 294, distance: 110.0
click at [444, 294] on div "Email [EMAIL_ADDRESS][DOMAIN_NAME]" at bounding box center [282, 297] width 331 height 31
copy h6 "[EMAIL_ADDRESS][DOMAIN_NAME]"
